Goal: Information Seeking & Learning: Learn about a topic

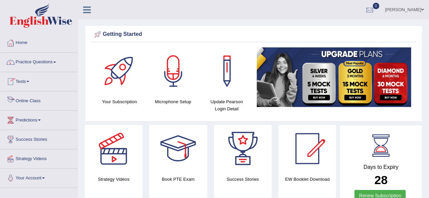
click at [30, 99] on link "Online Class" at bounding box center [38, 99] width 77 height 17
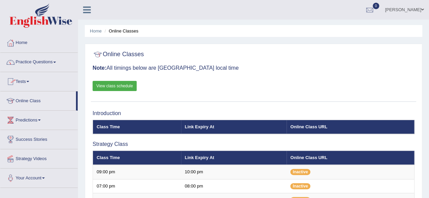
click at [43, 61] on link "Practice Questions" at bounding box center [38, 61] width 77 height 17
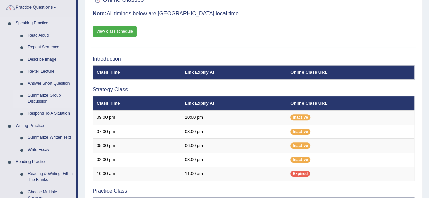
scroll to position [55, 0]
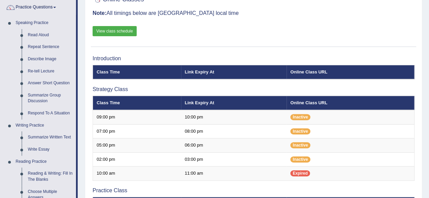
click at [111, 31] on link "View class schedule" at bounding box center [114, 31] width 44 height 10
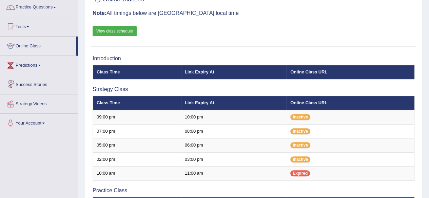
click at [38, 80] on link "Success Stories" at bounding box center [38, 83] width 77 height 17
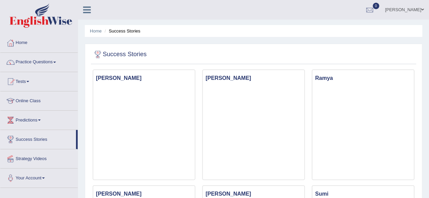
click at [14, 136] on div at bounding box center [10, 139] width 10 height 10
click at [34, 160] on link "Strategy Videos" at bounding box center [38, 157] width 77 height 17
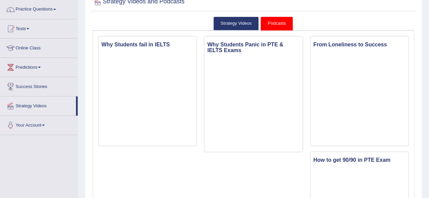
scroll to position [64, 0]
